Goal: Information Seeking & Learning: Compare options

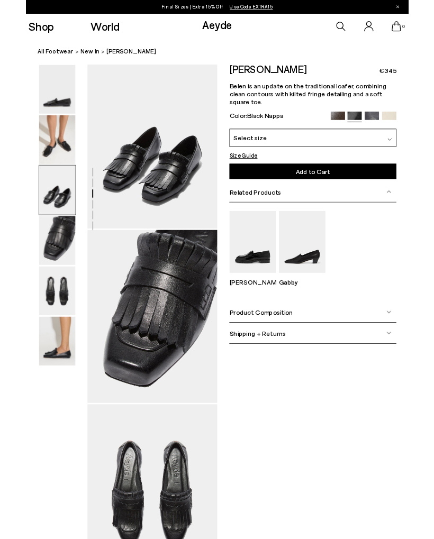
scroll to position [406, 0]
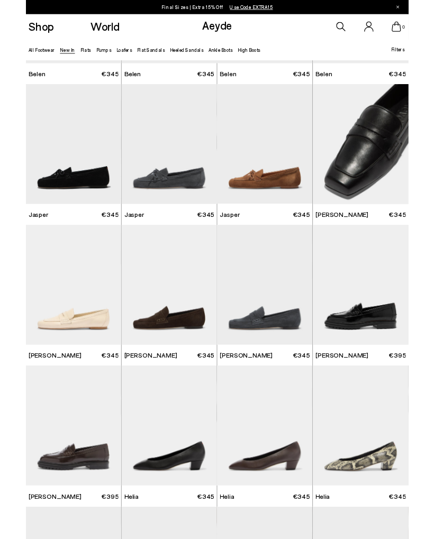
scroll to position [163, 0]
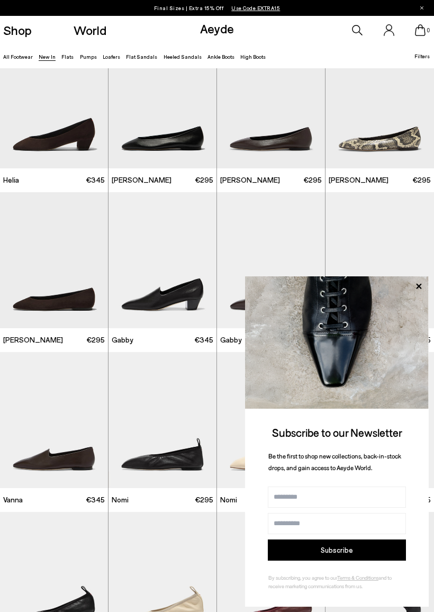
scroll to position [680, 0]
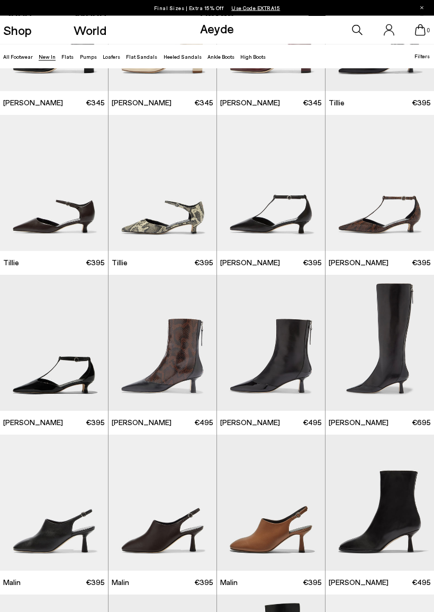
scroll to position [1234, 0]
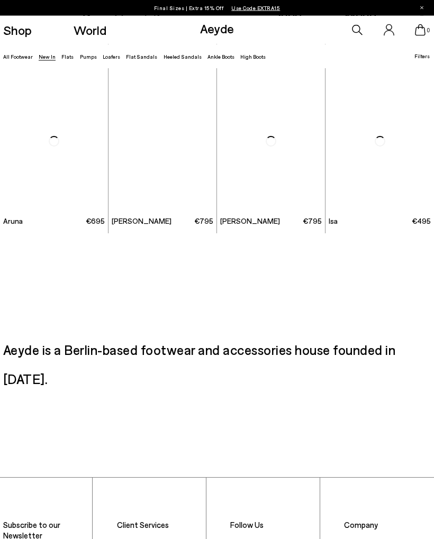
scroll to position [5207, 0]
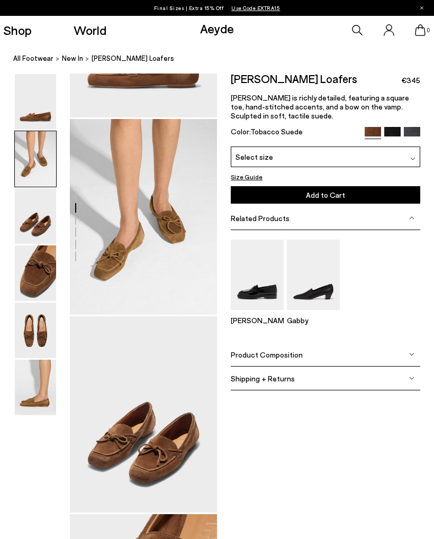
scroll to position [138, 0]
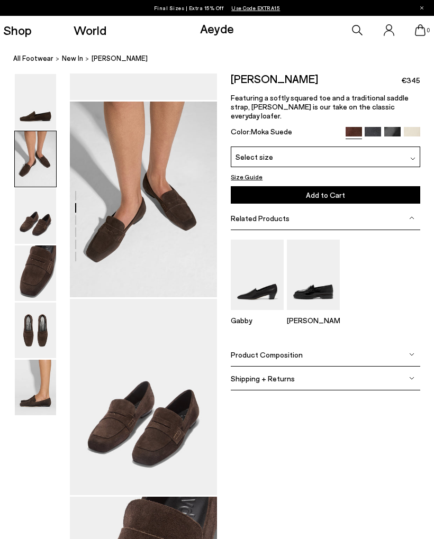
scroll to position [169, 0]
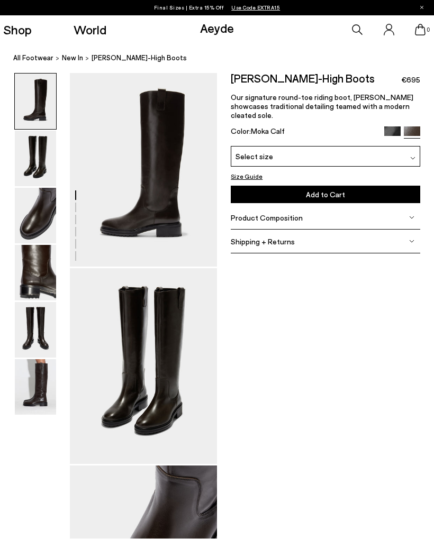
scroll to position [3, 0]
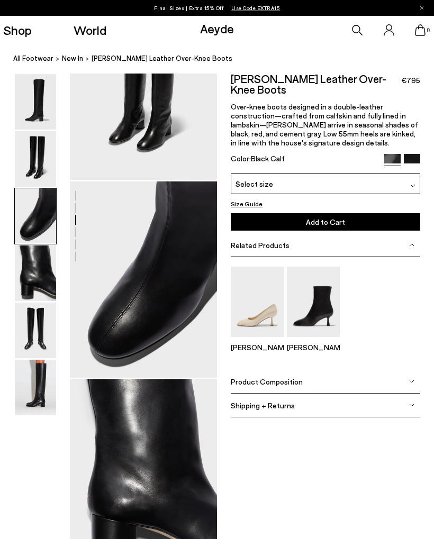
scroll to position [250, 0]
